Goal: Transaction & Acquisition: Book appointment/travel/reservation

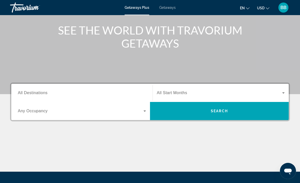
scroll to position [57, 0]
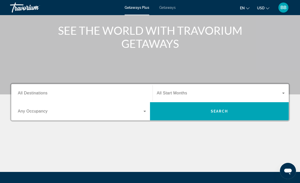
click at [73, 93] on input "Destination All Destinations" at bounding box center [82, 93] width 128 height 6
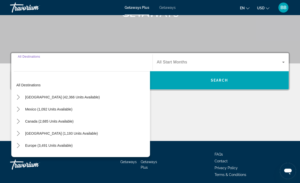
scroll to position [91, 0]
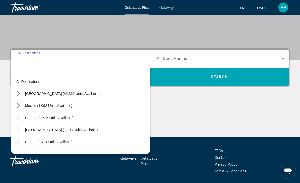
click at [26, 131] on span "Caribbean & Atlantic Islands (1,193 units available)" at bounding box center [61, 130] width 73 height 4
type input "**********"
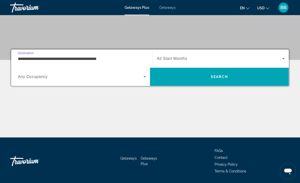
click at [184, 61] on span "Search widget" at bounding box center [219, 59] width 125 height 6
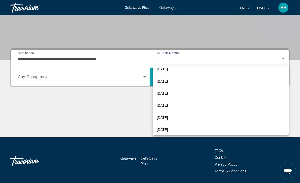
scroll to position [102, 0]
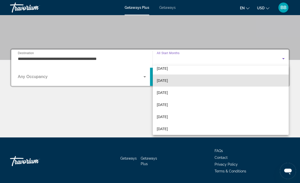
click at [173, 82] on mat-option "June 2026" at bounding box center [221, 80] width 136 height 12
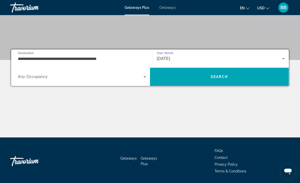
click at [141, 79] on span "Search widget" at bounding box center [81, 77] width 126 height 6
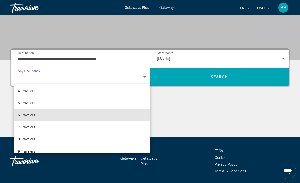
scroll to position [38, 0]
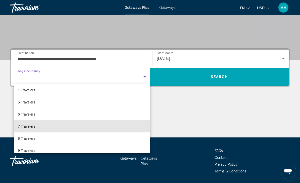
click at [95, 127] on mat-option "7 Travelers" at bounding box center [82, 126] width 136 height 12
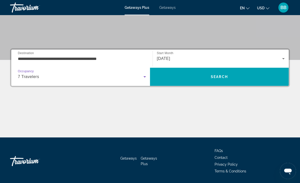
click at [178, 76] on span "Search" at bounding box center [219, 77] width 139 height 12
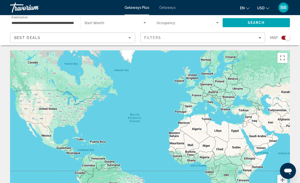
click at [70, 22] on input "**********" at bounding box center [43, 23] width 62 height 6
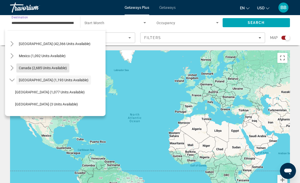
scroll to position [7, 0]
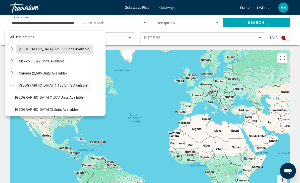
click at [69, 48] on span "United States (42,366 units available)" at bounding box center [55, 49] width 72 height 4
type input "**********"
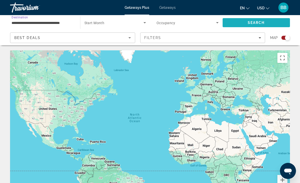
click at [257, 24] on span "Search" at bounding box center [256, 23] width 17 height 4
click at [212, 22] on span "Search widget" at bounding box center [187, 23] width 60 height 6
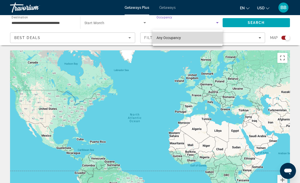
click at [205, 37] on mat-option "Any Occupancy" at bounding box center [188, 38] width 70 height 12
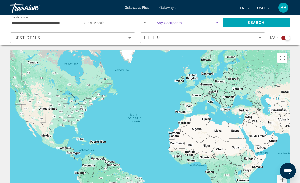
click at [125, 23] on span "Search widget" at bounding box center [113, 23] width 59 height 6
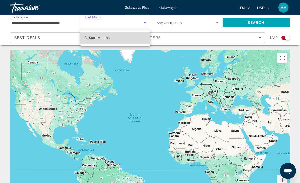
click at [124, 40] on mat-option "All Start Months" at bounding box center [115, 38] width 70 height 12
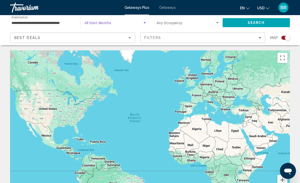
click at [146, 9] on span "Getaways Plus" at bounding box center [137, 8] width 25 height 4
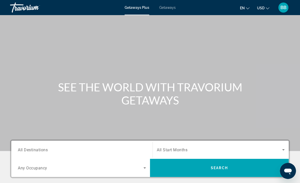
click at [119, 144] on div "Search widget" at bounding box center [82, 149] width 128 height 14
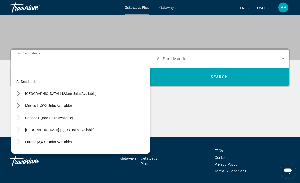
scroll to position [107, 0]
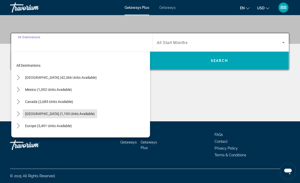
click at [89, 114] on span "Caribbean & Atlantic Islands (1,193 units available)" at bounding box center [60, 114] width 70 height 4
type input "**********"
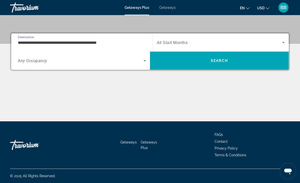
click at [183, 40] on span "Search widget" at bounding box center [219, 42] width 125 height 6
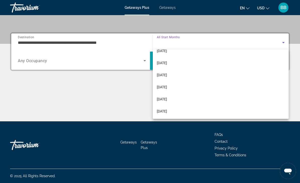
scroll to position [103, 0]
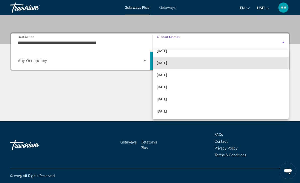
click at [183, 61] on mat-option "June 2026" at bounding box center [221, 63] width 136 height 12
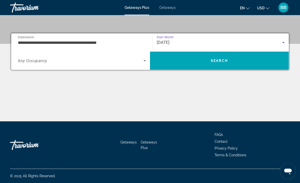
click at [187, 57] on span "Search" at bounding box center [219, 61] width 139 height 12
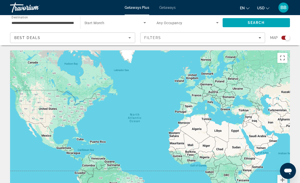
click at [169, 10] on span "Getaways" at bounding box center [167, 8] width 16 height 4
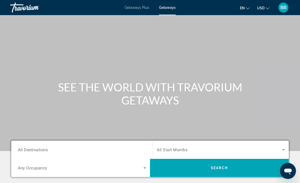
click at [128, 147] on input "Destination All Destinations" at bounding box center [82, 150] width 128 height 6
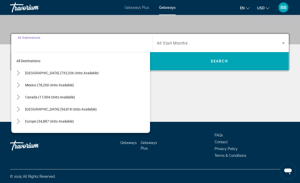
scroll to position [107, 0]
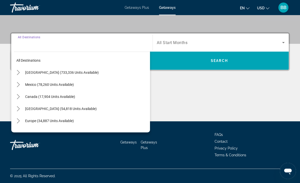
click at [94, 105] on span "Select destination: Caribbean & Atlantic Islands (54,818 units available)" at bounding box center [86, 109] width 127 height 12
type input "**********"
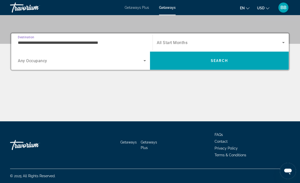
click at [193, 42] on span "Search widget" at bounding box center [219, 42] width 125 height 6
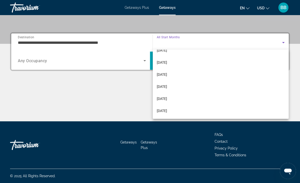
scroll to position [104, 0]
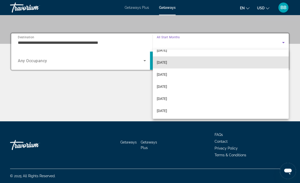
click at [186, 63] on mat-option "June 2026" at bounding box center [221, 62] width 136 height 12
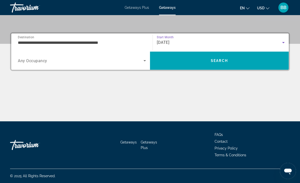
click at [188, 59] on span "Search" at bounding box center [219, 61] width 139 height 12
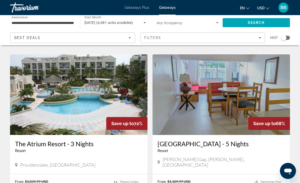
scroll to position [539, 0]
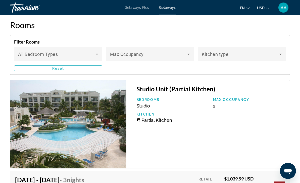
scroll to position [797, 0]
click at [104, 136] on img "Main content" at bounding box center [68, 123] width 116 height 88
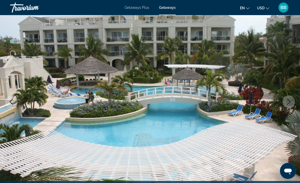
scroll to position [33, 0]
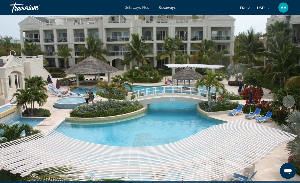
click at [287, 99] on icon "Next image" at bounding box center [289, 101] width 6 height 6
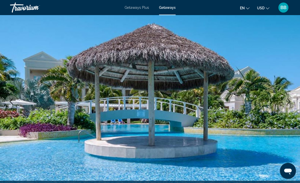
click at [284, 102] on button "Next image" at bounding box center [288, 101] width 13 height 13
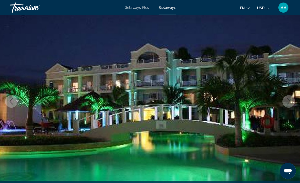
click at [284, 104] on button "Next image" at bounding box center [288, 101] width 13 height 13
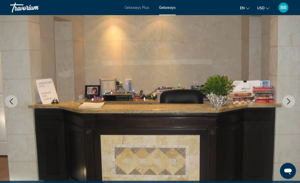
click at [286, 101] on icon "Next image" at bounding box center [289, 101] width 6 height 6
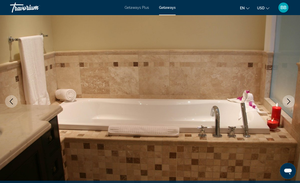
click at [288, 102] on icon "Next image" at bounding box center [289, 101] width 6 height 6
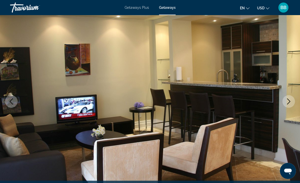
click at [287, 102] on icon "Next image" at bounding box center [289, 101] width 6 height 6
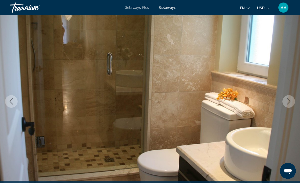
click at [286, 102] on icon "Next image" at bounding box center [289, 101] width 6 height 6
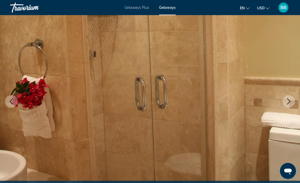
click at [287, 102] on icon "Next image" at bounding box center [289, 101] width 6 height 6
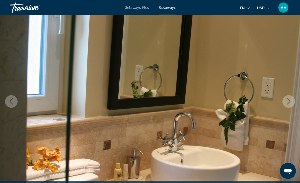
click at [287, 101] on icon "Next image" at bounding box center [289, 101] width 6 height 6
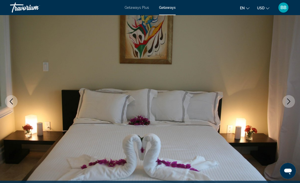
click at [287, 101] on icon "Next image" at bounding box center [289, 101] width 6 height 6
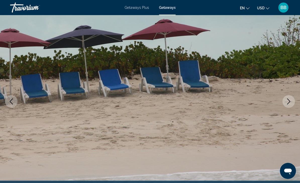
click at [286, 102] on icon "Next image" at bounding box center [289, 101] width 6 height 6
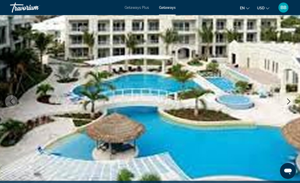
click at [286, 102] on icon "Next image" at bounding box center [289, 101] width 6 height 6
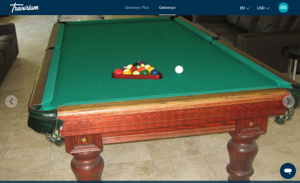
click at [286, 103] on icon "Next image" at bounding box center [289, 101] width 6 height 6
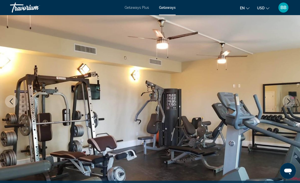
click at [285, 102] on button "Next image" at bounding box center [288, 101] width 13 height 13
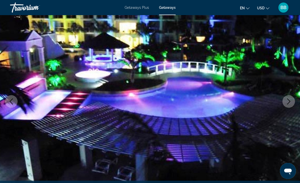
click at [287, 100] on icon "Next image" at bounding box center [289, 101] width 6 height 6
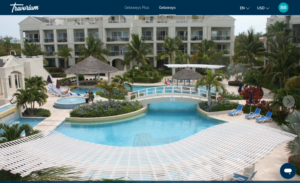
click at [287, 101] on icon "Next image" at bounding box center [289, 101] width 6 height 6
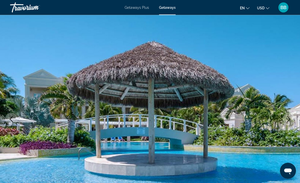
scroll to position [0, 0]
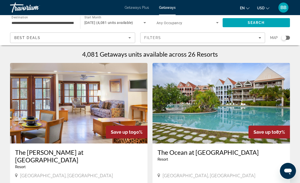
click at [131, 36] on icon "Sort by" at bounding box center [130, 38] width 6 height 6
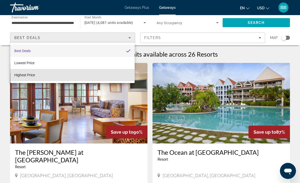
click at [110, 78] on mat-option "Highest Price" at bounding box center [72, 75] width 124 height 12
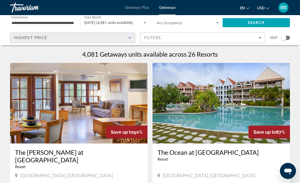
click at [128, 40] on icon "Sort by" at bounding box center [130, 38] width 6 height 6
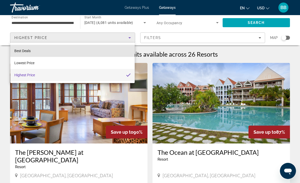
click at [117, 49] on mat-option "Best Deals" at bounding box center [72, 51] width 124 height 12
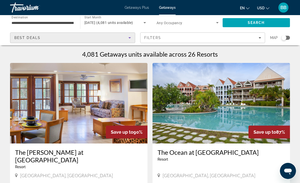
click at [179, 40] on span "Filters" at bounding box center [202, 38] width 125 height 12
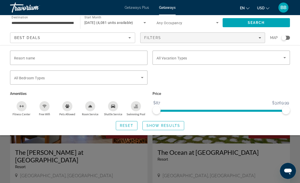
click at [201, 35] on span "Filters" at bounding box center [202, 38] width 125 height 12
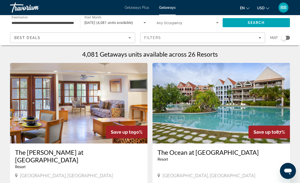
click at [128, 40] on icon "Sort by" at bounding box center [130, 38] width 6 height 6
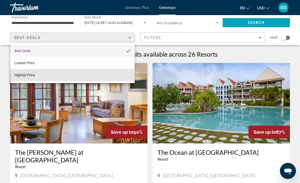
click at [109, 77] on mat-option "Highest Price" at bounding box center [72, 75] width 124 height 12
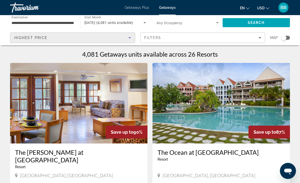
click at [262, 23] on span "Search" at bounding box center [256, 23] width 17 height 4
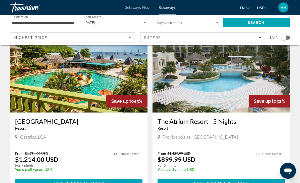
scroll to position [885, 0]
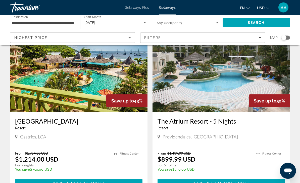
click at [96, 103] on img "Main content" at bounding box center [78, 72] width 137 height 80
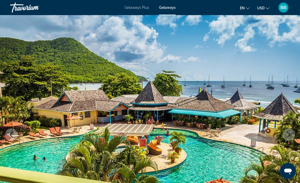
click at [289, 135] on icon "Next image" at bounding box center [289, 134] width 6 height 6
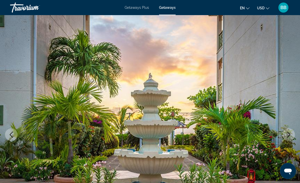
click at [286, 135] on icon "Next image" at bounding box center [289, 134] width 6 height 6
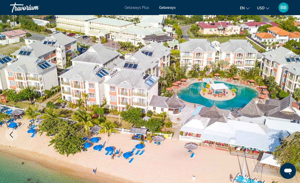
click at [284, 133] on button "Next image" at bounding box center [288, 134] width 13 height 13
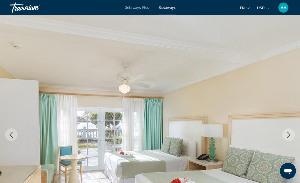
click at [285, 134] on button "Next image" at bounding box center [288, 134] width 13 height 13
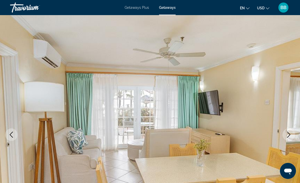
click at [284, 133] on button "Next image" at bounding box center [288, 134] width 13 height 13
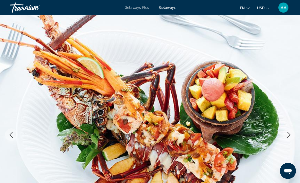
click at [284, 132] on button "Next image" at bounding box center [288, 134] width 13 height 13
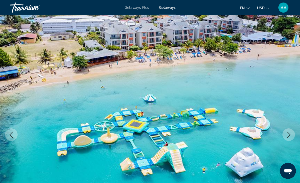
click at [285, 133] on button "Next image" at bounding box center [288, 134] width 13 height 13
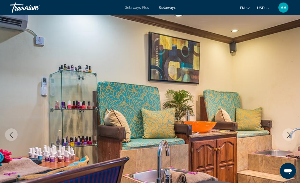
click at [285, 133] on button "Next image" at bounding box center [288, 134] width 13 height 13
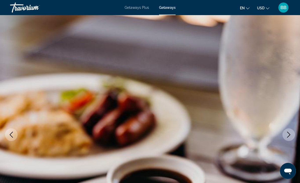
click at [285, 132] on button "Next image" at bounding box center [288, 134] width 13 height 13
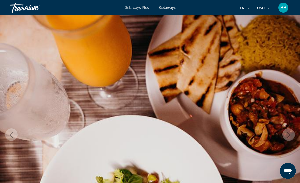
click at [285, 132] on button "Next image" at bounding box center [288, 134] width 13 height 13
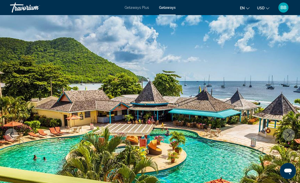
click at [285, 133] on button "Next image" at bounding box center [288, 134] width 13 height 13
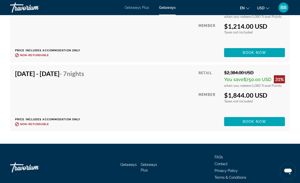
scroll to position [1152, 0]
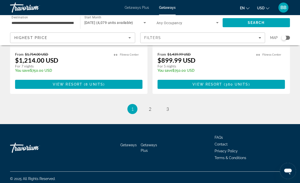
scroll to position [986, 0]
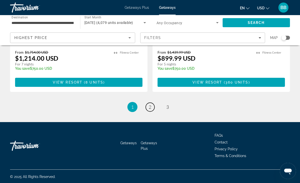
click at [151, 110] on span "2" at bounding box center [150, 107] width 3 height 6
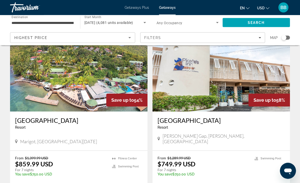
scroll to position [51, 0]
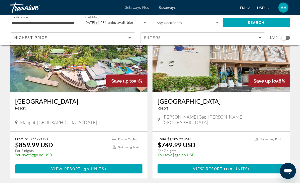
click at [52, 75] on img "Main content" at bounding box center [78, 52] width 137 height 80
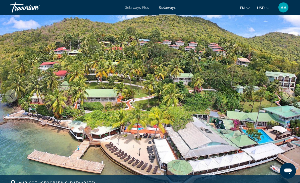
scroll to position [39, 0]
click at [289, 96] on icon "Next image" at bounding box center [289, 95] width 6 height 6
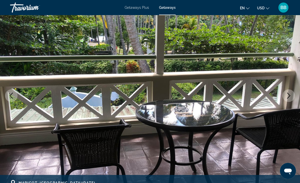
click at [286, 96] on icon "Next image" at bounding box center [289, 95] width 6 height 6
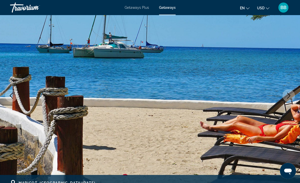
click at [286, 96] on icon "Next image" at bounding box center [289, 95] width 6 height 6
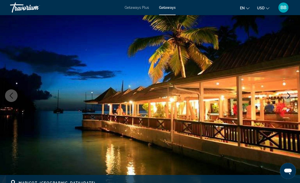
click at [289, 97] on icon "Next image" at bounding box center [289, 95] width 6 height 6
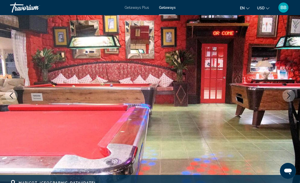
click at [290, 96] on icon "Next image" at bounding box center [288, 95] width 3 height 6
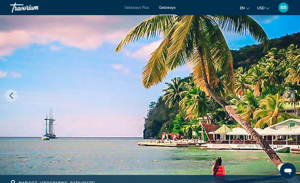
click at [289, 95] on icon "Next image" at bounding box center [289, 95] width 6 height 6
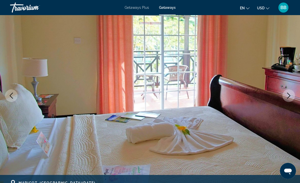
click at [291, 95] on icon "Next image" at bounding box center [289, 95] width 6 height 6
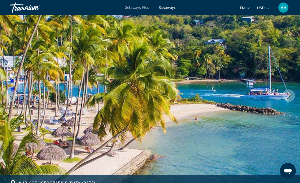
click at [289, 95] on icon "Next image" at bounding box center [289, 95] width 6 height 6
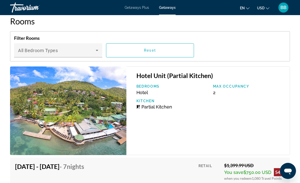
scroll to position [819, 0]
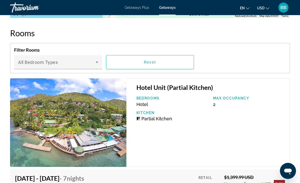
click at [54, 120] on img "Main content" at bounding box center [68, 122] width 116 height 88
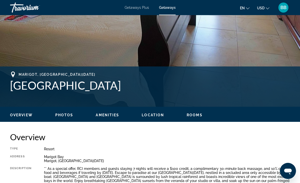
scroll to position [177, 0]
